Goal: Find specific page/section: Find specific page/section

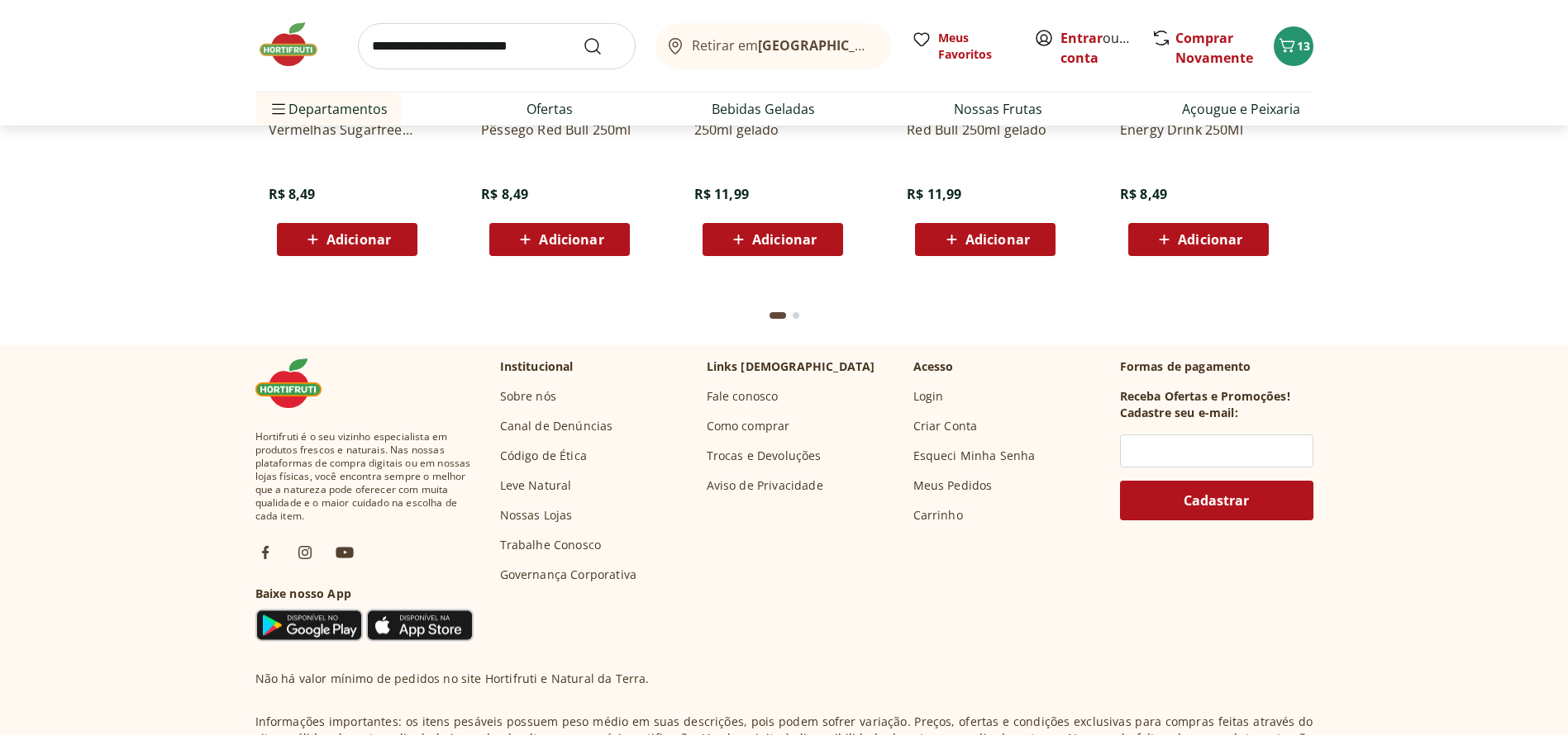
scroll to position [4268, 0]
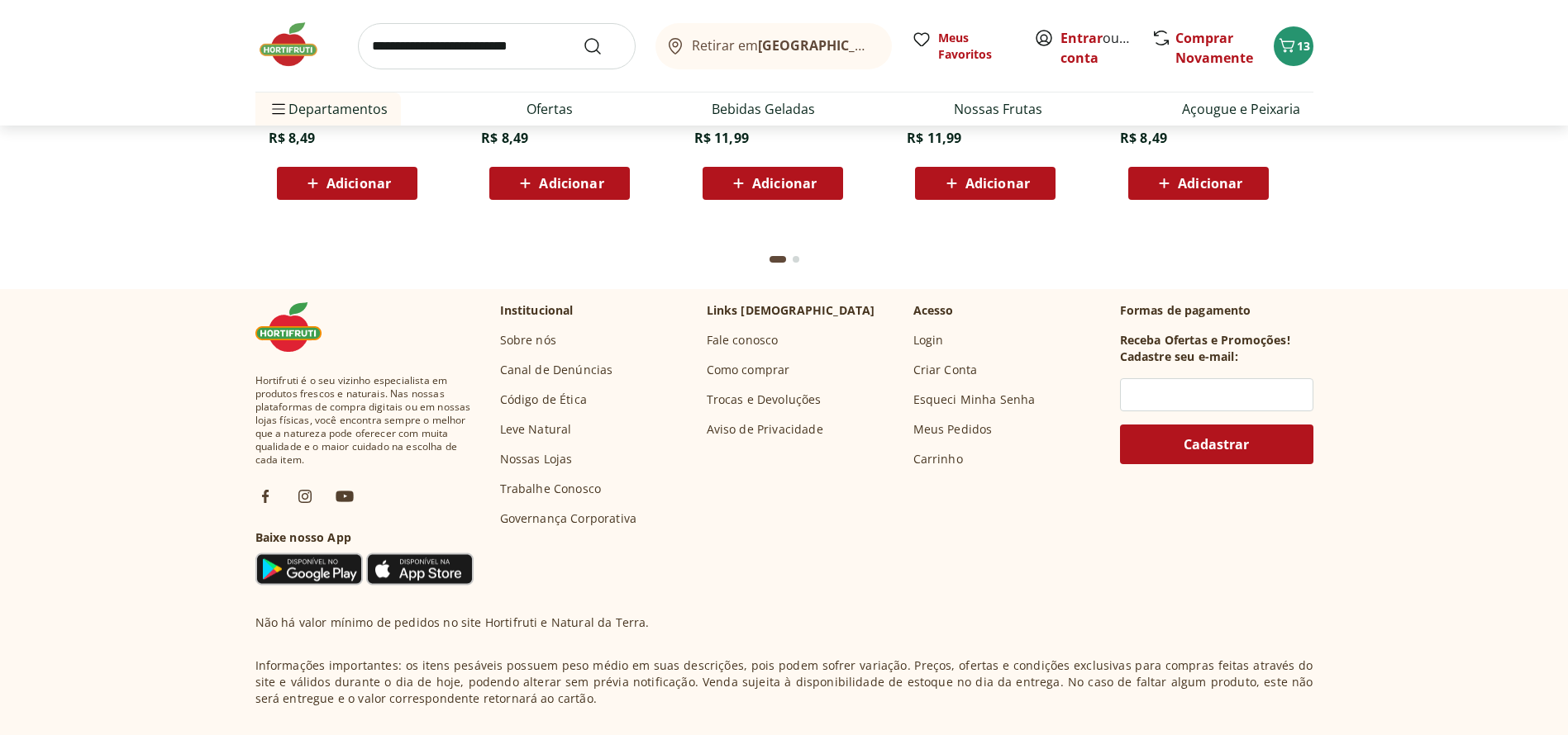
click at [548, 461] on link "Nossas Lojas" at bounding box center [536, 459] width 73 height 17
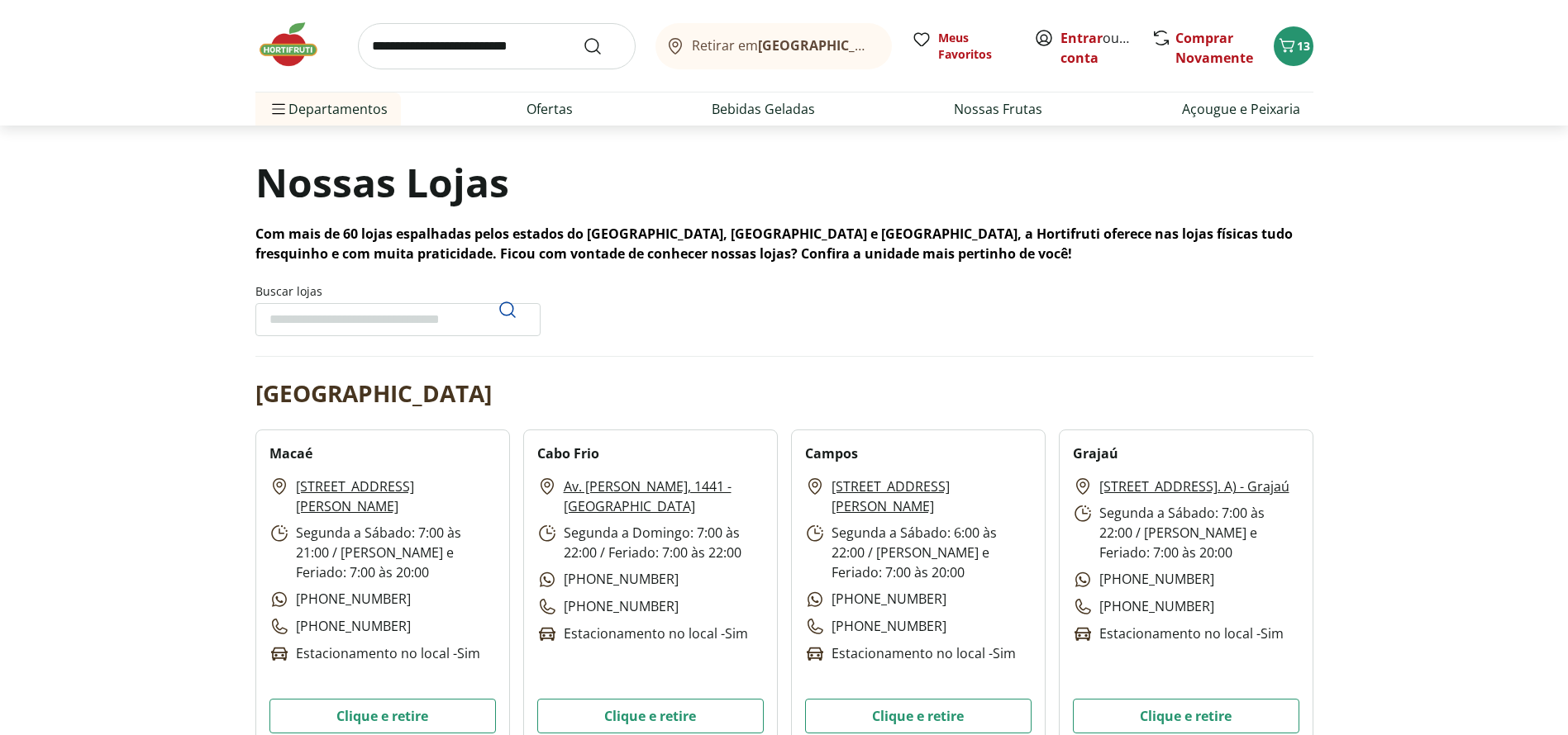
scroll to position [124, 0]
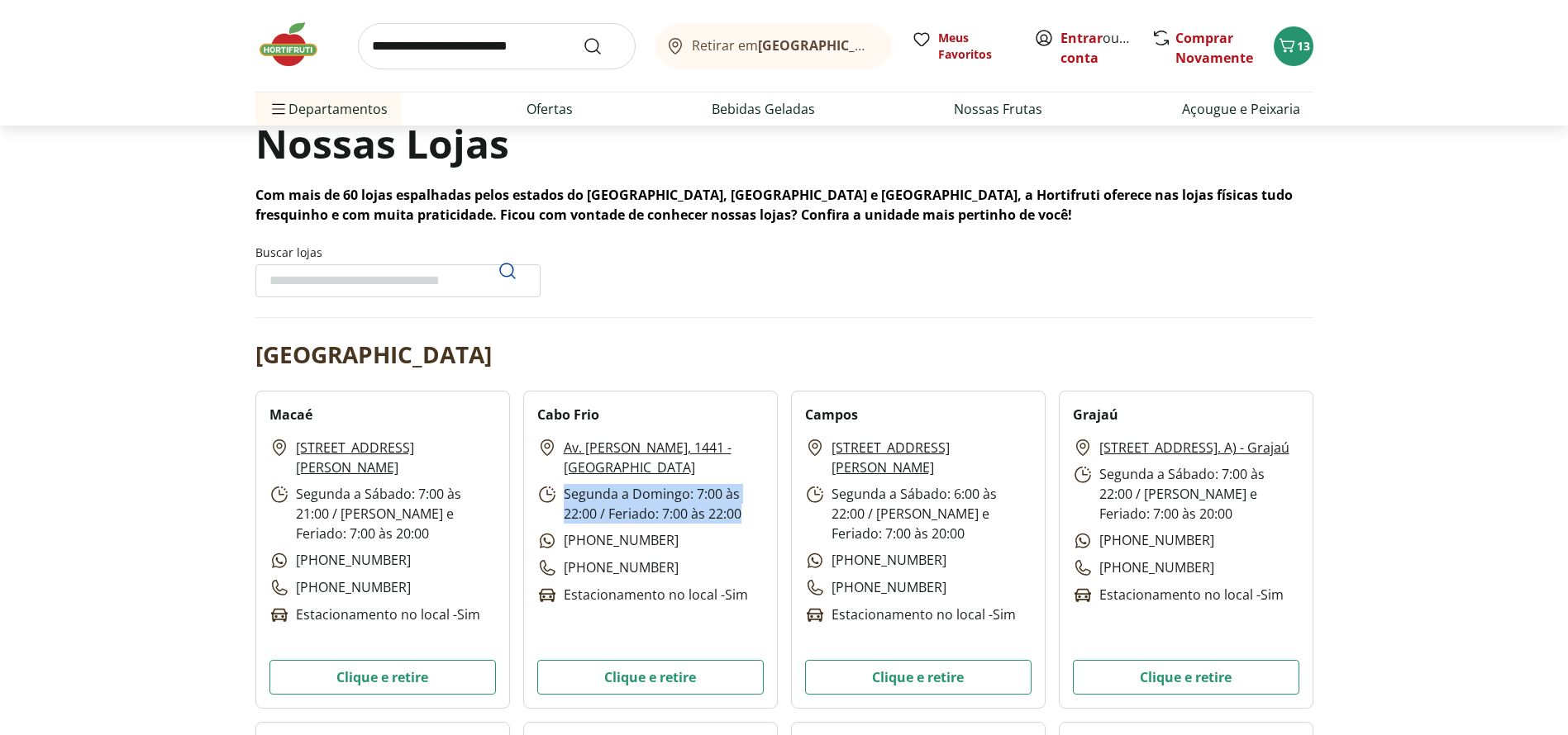
drag, startPoint x: 564, startPoint y: 493, endPoint x: 739, endPoint y: 517, distance: 176.6
click at [739, 517] on p "Segunda a Domingo: 7:00 às 22:00 / Feriado: 7:00 às 22:00" at bounding box center [650, 503] width 226 height 39
copy p "Segunda a Domingo: 7:00 às 22:00 / Feriado: 7:00 às 22:00"
